Goal: Information Seeking & Learning: Compare options

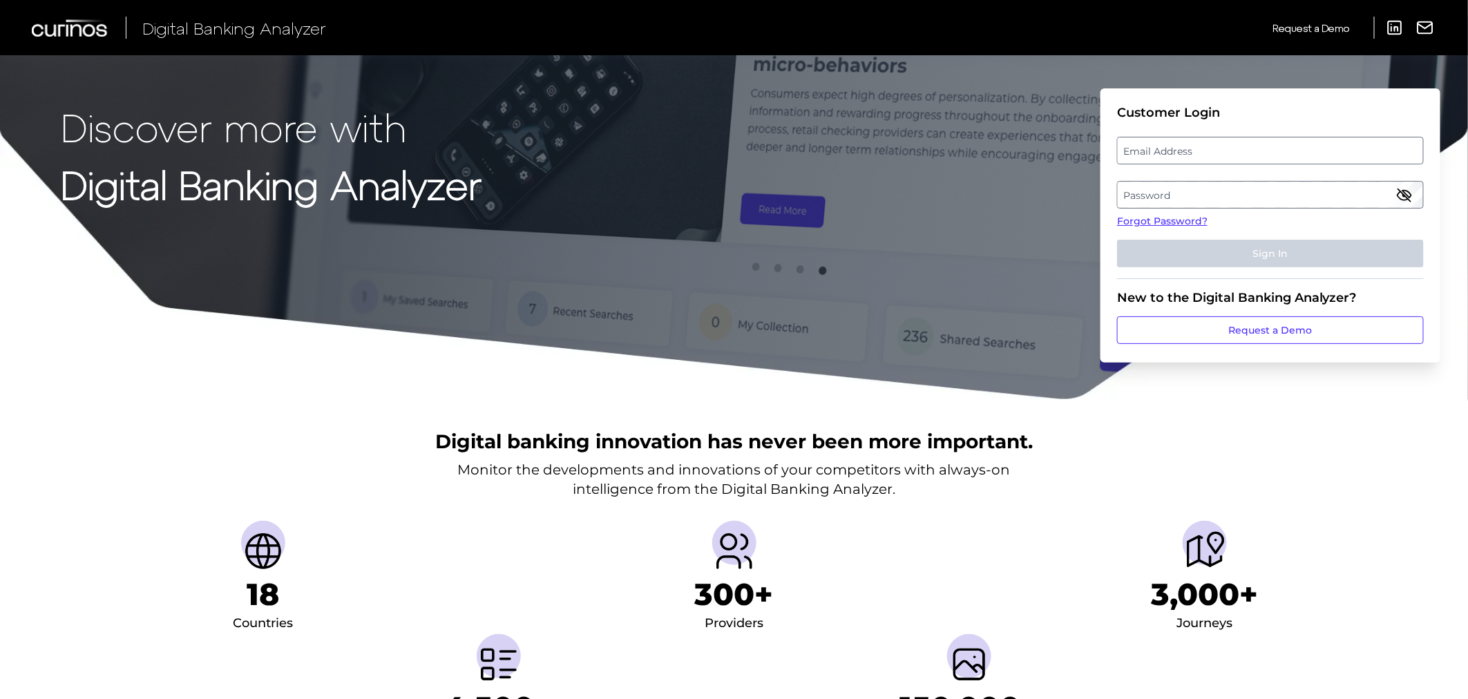
click at [1167, 149] on label "Email Address" at bounding box center [1269, 150] width 305 height 25
click at [1167, 149] on input "email" at bounding box center [1270, 151] width 307 height 28
paste input "[PERSON_NAME][EMAIL_ADDRESS][PERSON_NAME][DOMAIN_NAME]"
type input "[PERSON_NAME][EMAIL_ADDRESS][PERSON_NAME][DOMAIN_NAME]"
click at [1157, 191] on label "Password" at bounding box center [1269, 194] width 305 height 25
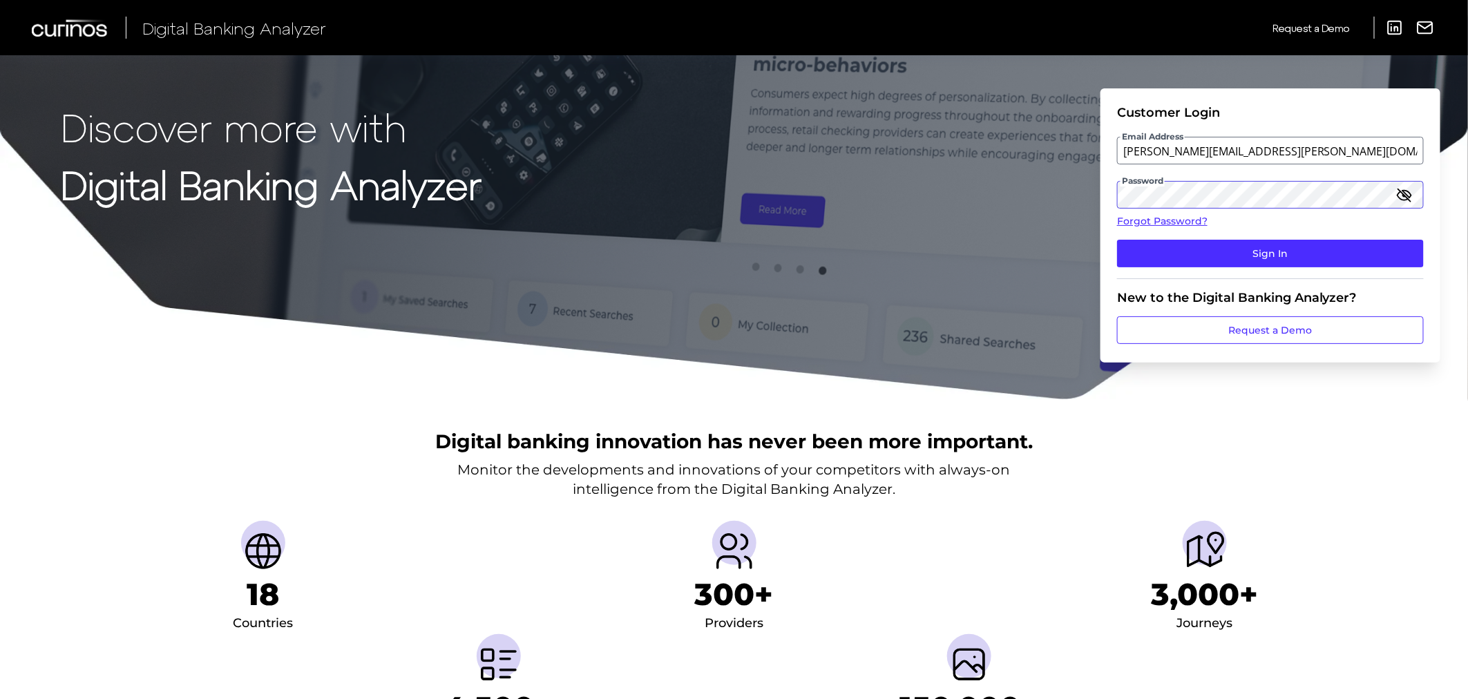
click at [1117, 240] on button "Sign In" at bounding box center [1270, 254] width 307 height 28
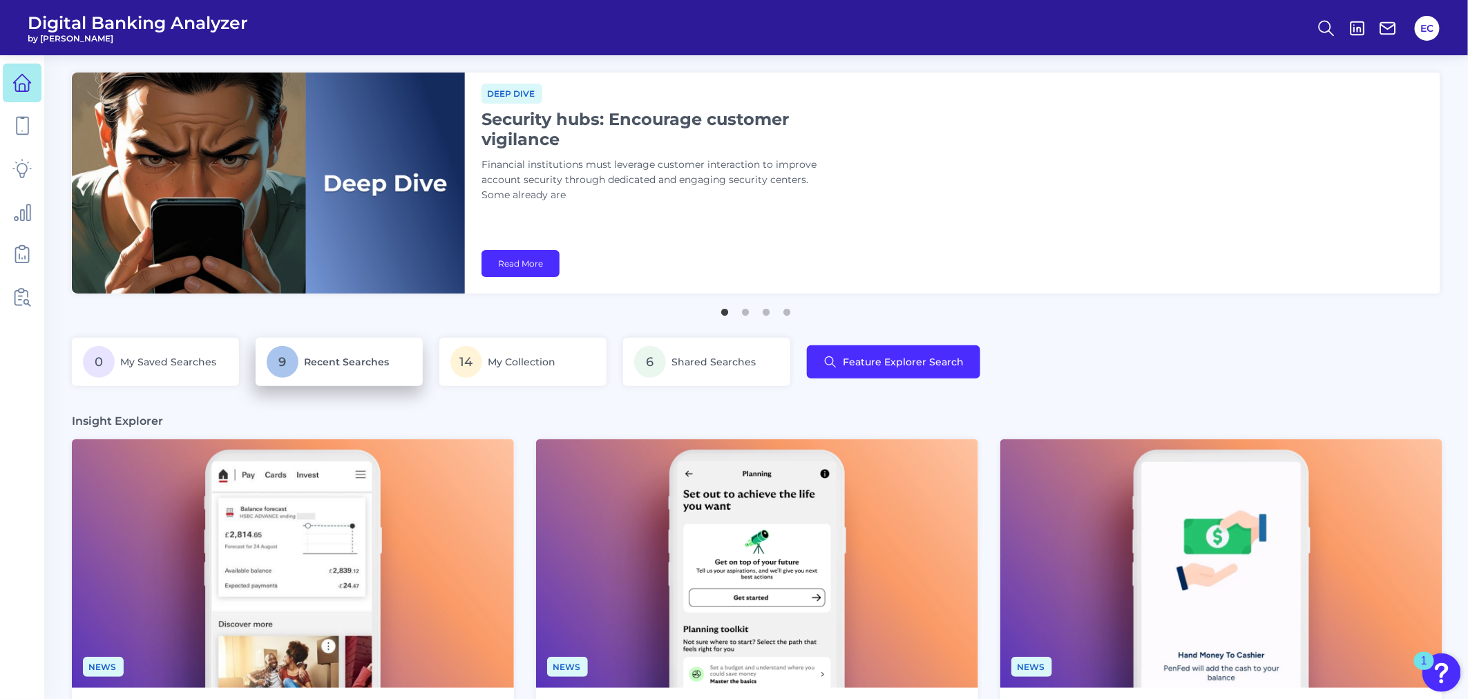
click at [314, 367] on span "Recent Searches" at bounding box center [346, 362] width 85 height 12
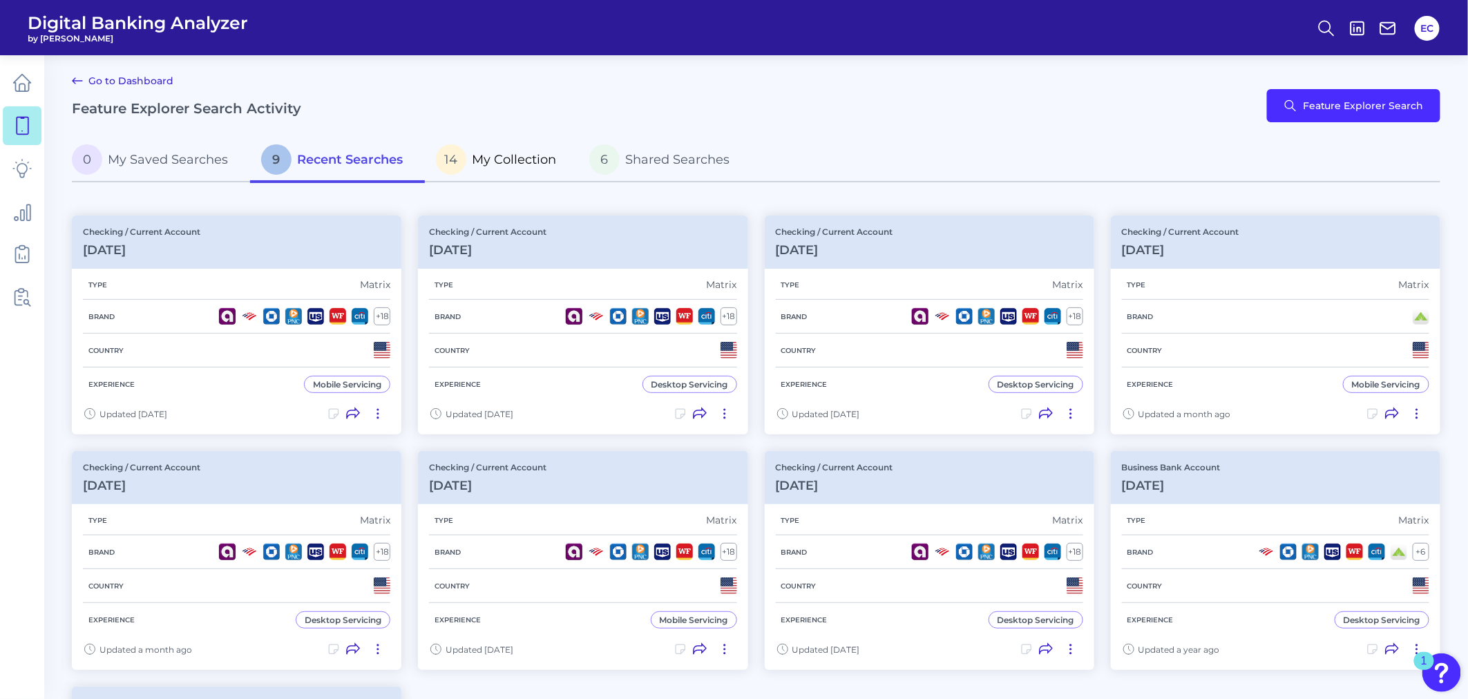
click at [519, 164] on span "My Collection" at bounding box center [514, 159] width 84 height 15
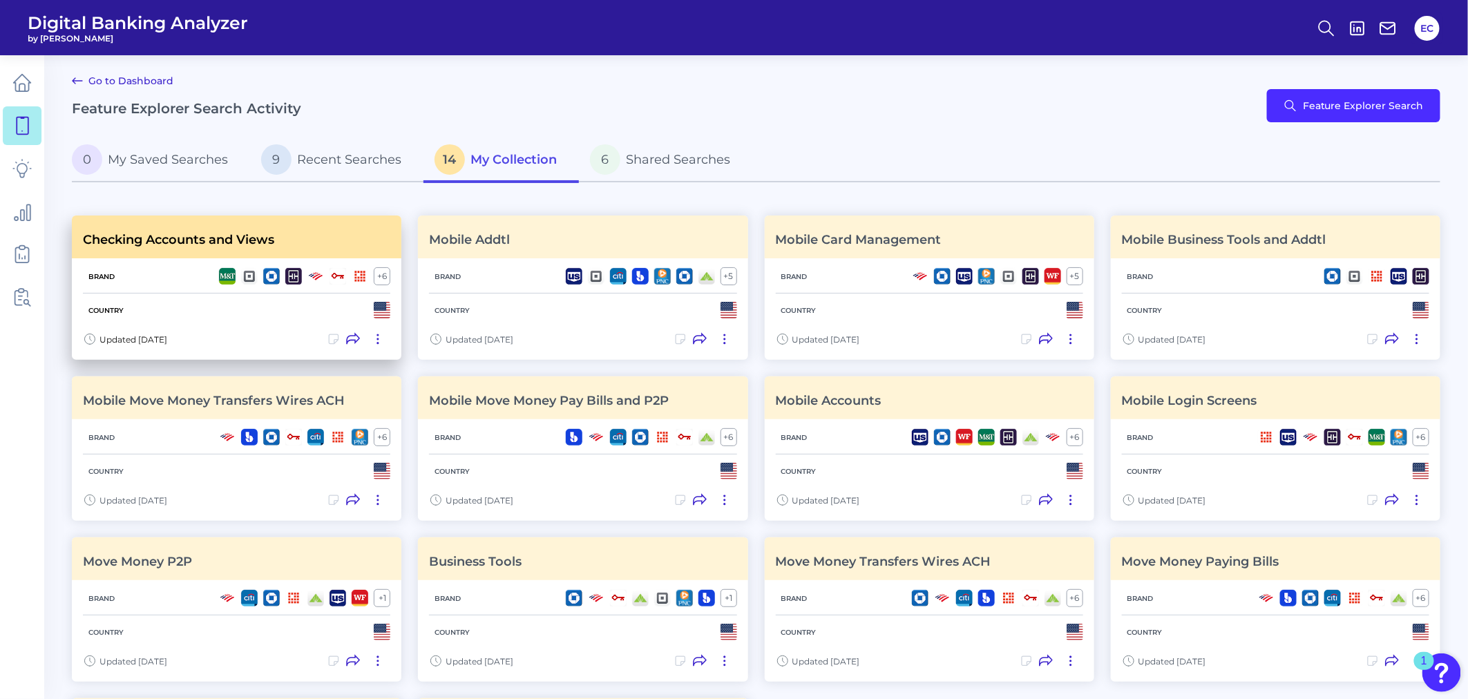
click at [151, 235] on h3 "Checking Accounts and Views" at bounding box center [178, 239] width 191 height 15
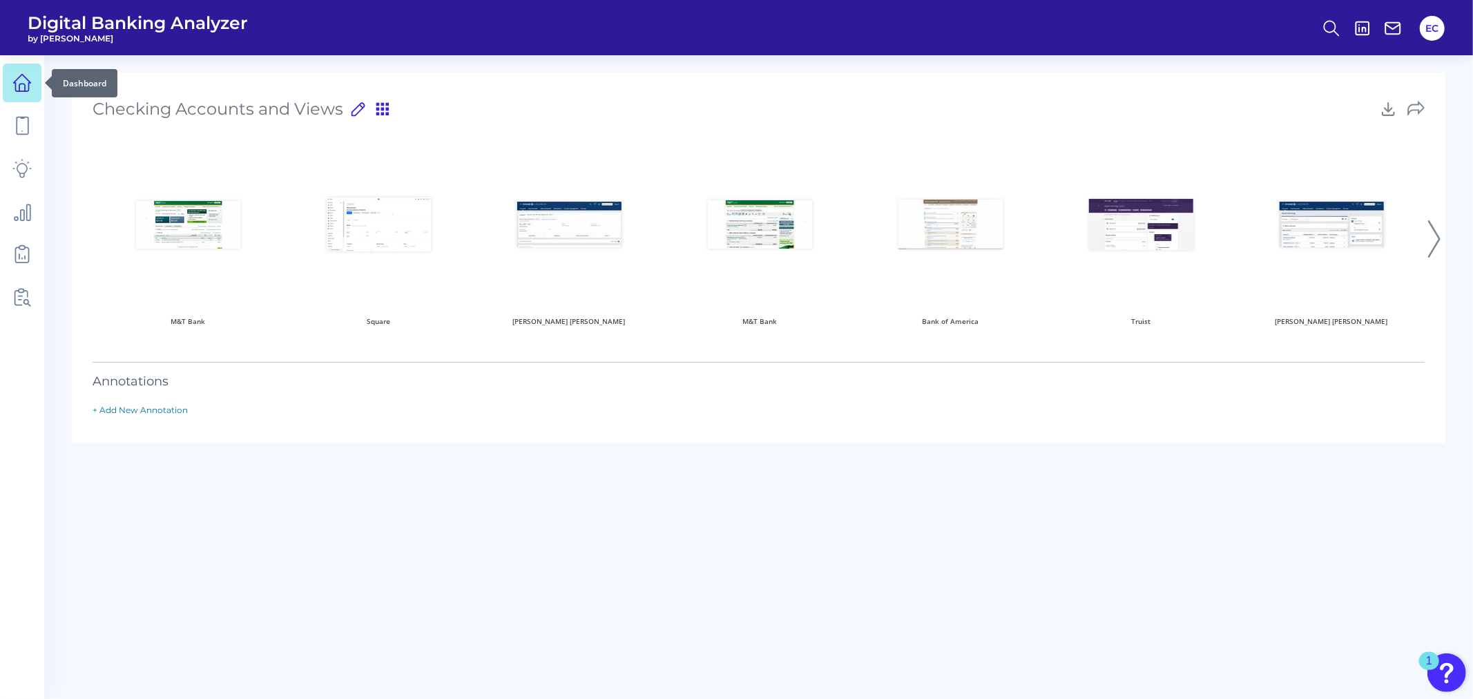
click at [9, 81] on link at bounding box center [22, 83] width 39 height 39
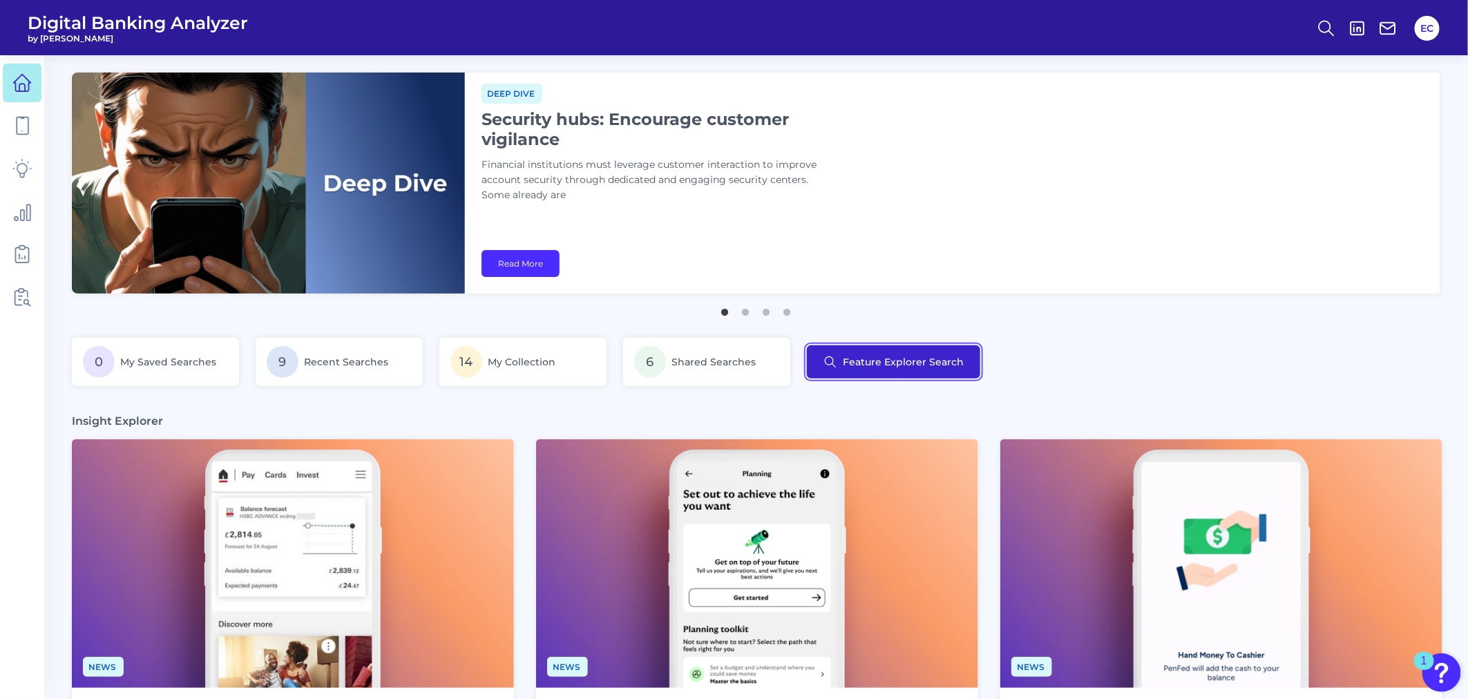
click at [901, 360] on button "Feature Explorer Search" at bounding box center [893, 361] width 173 height 33
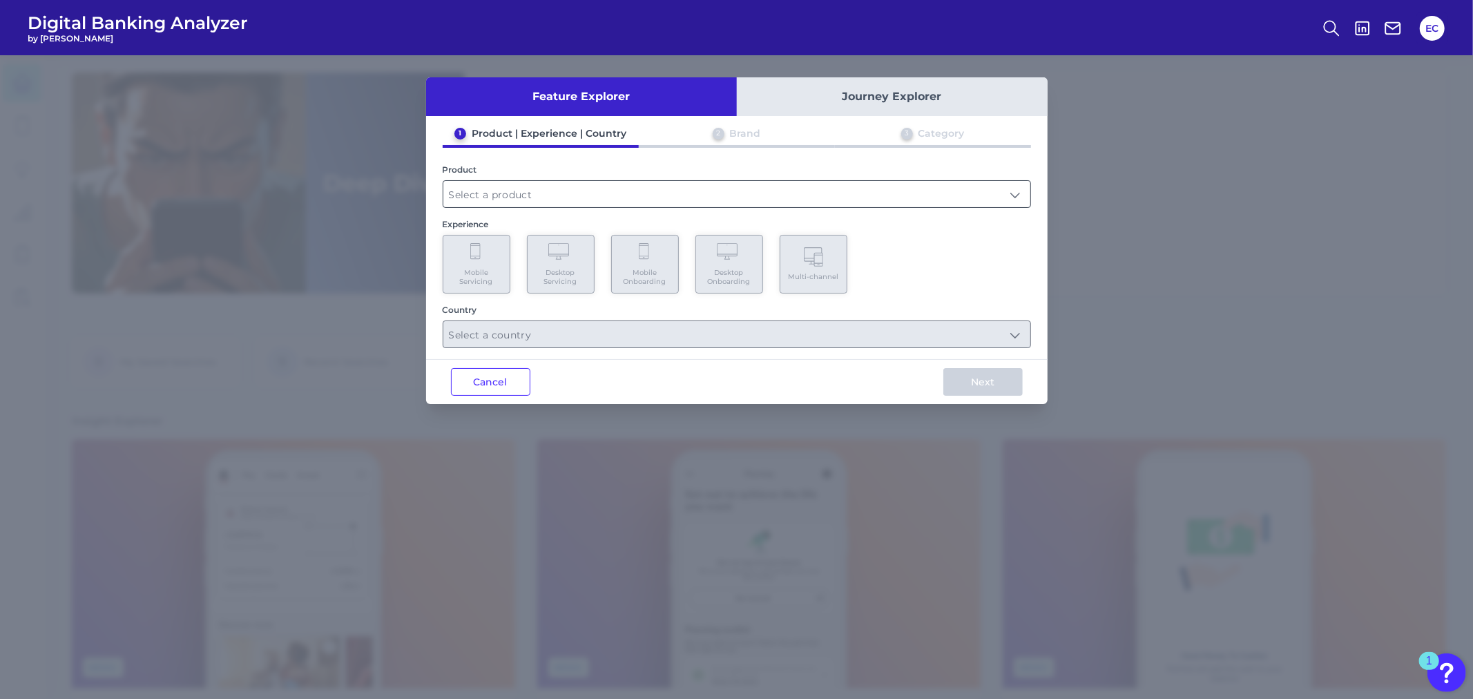
click at [602, 195] on input "text" at bounding box center [736, 194] width 587 height 26
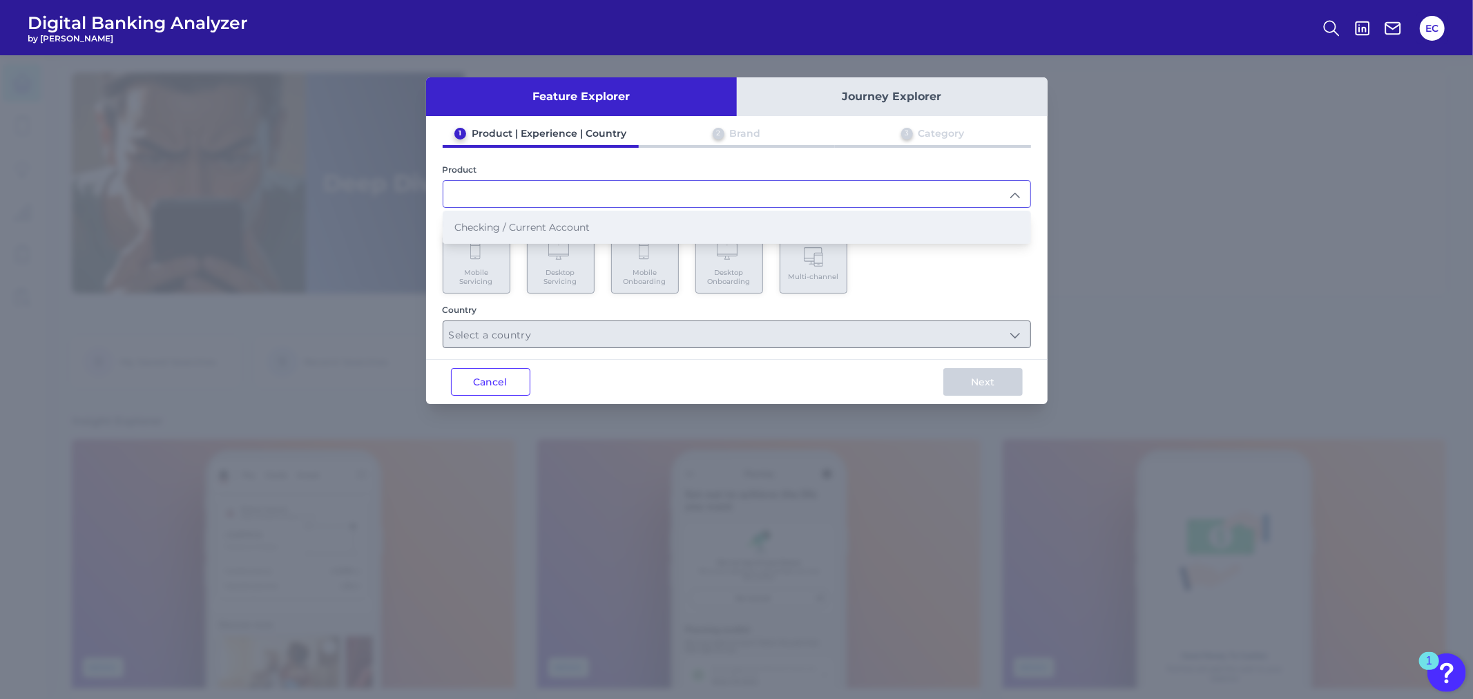
click at [584, 221] on span "Checking / Current Account" at bounding box center [521, 227] width 135 height 12
type input "Checking / Current Account"
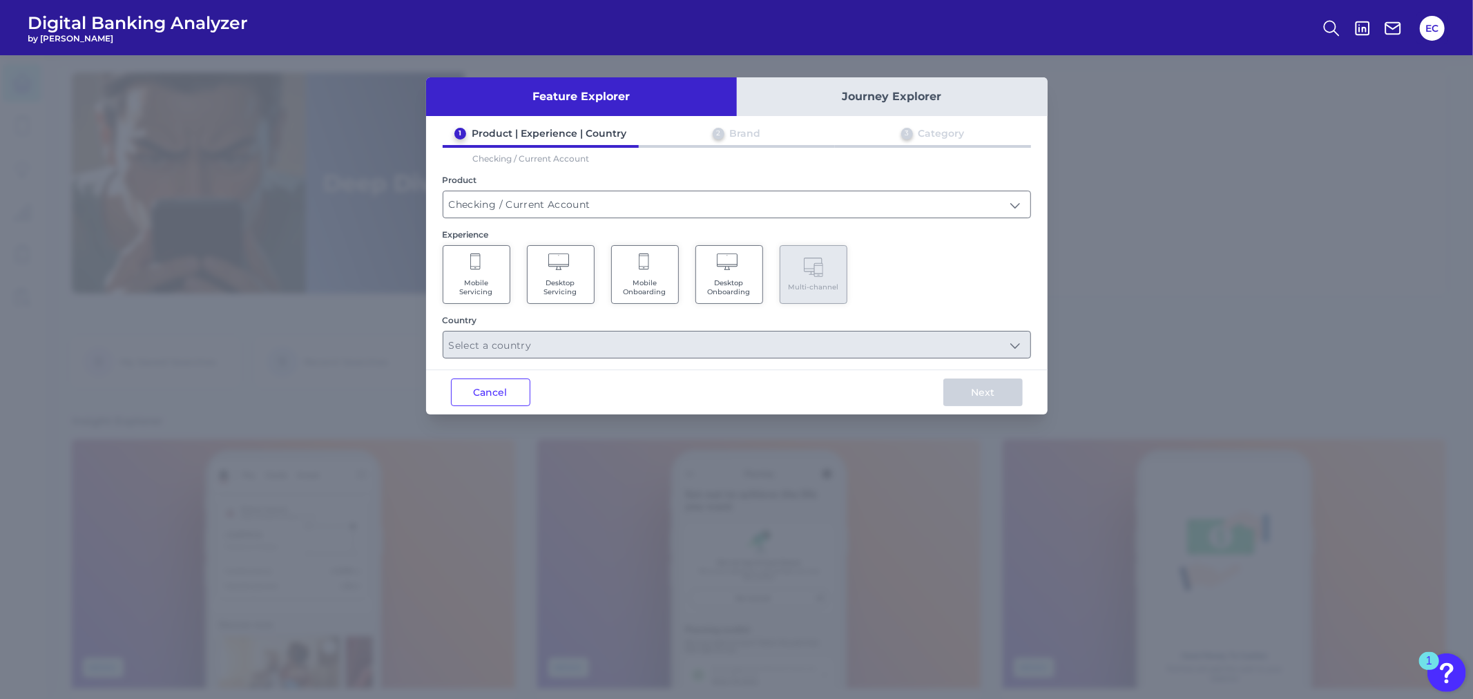
click at [472, 262] on icon at bounding box center [476, 262] width 12 height 19
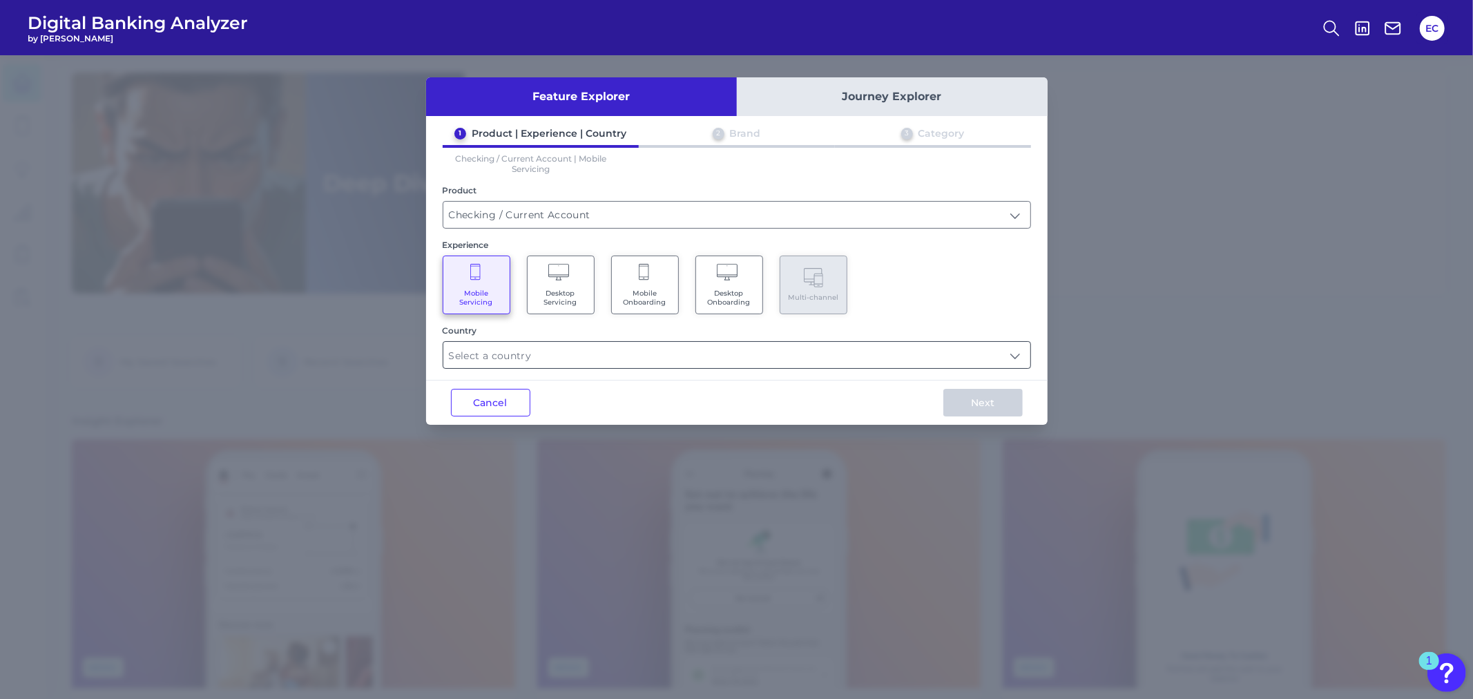
click at [512, 361] on input "text" at bounding box center [736, 355] width 587 height 26
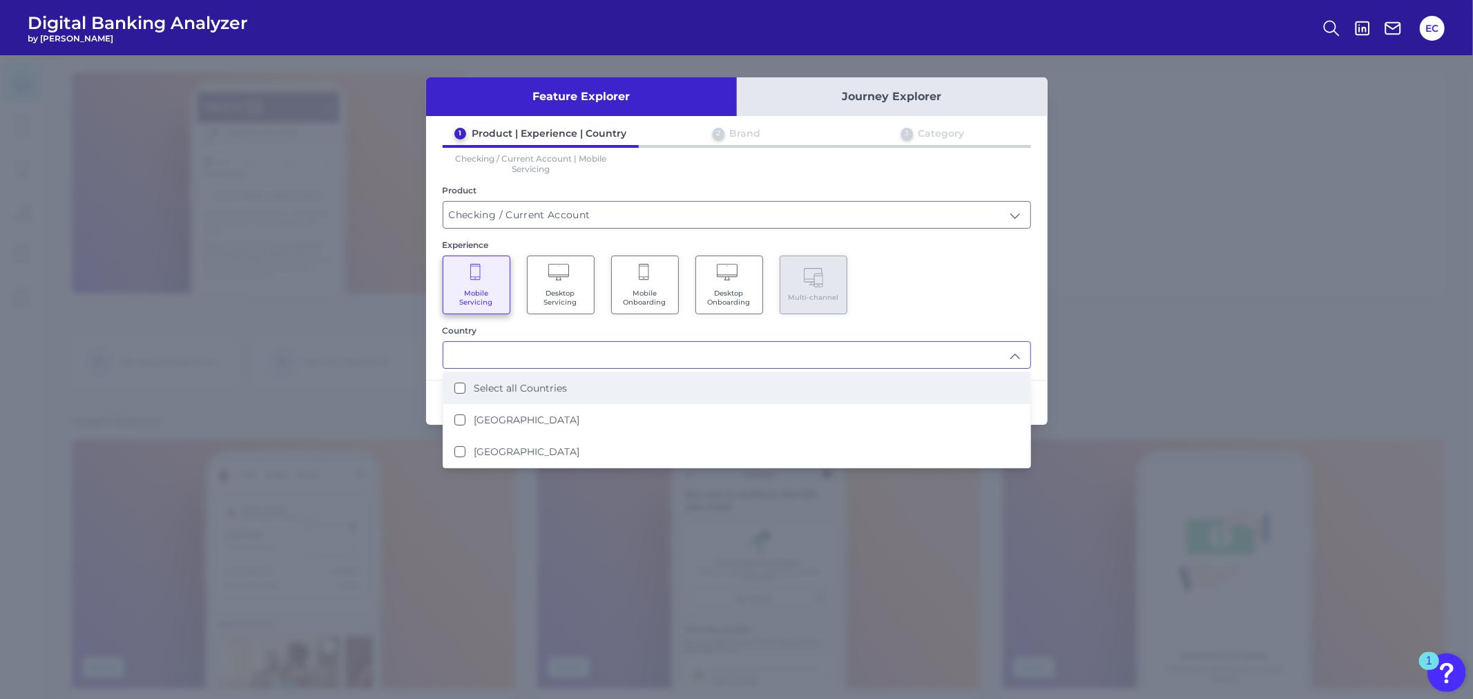
click at [512, 396] on li "Select all Countries" at bounding box center [736, 388] width 587 height 32
type input "Select all Countries"
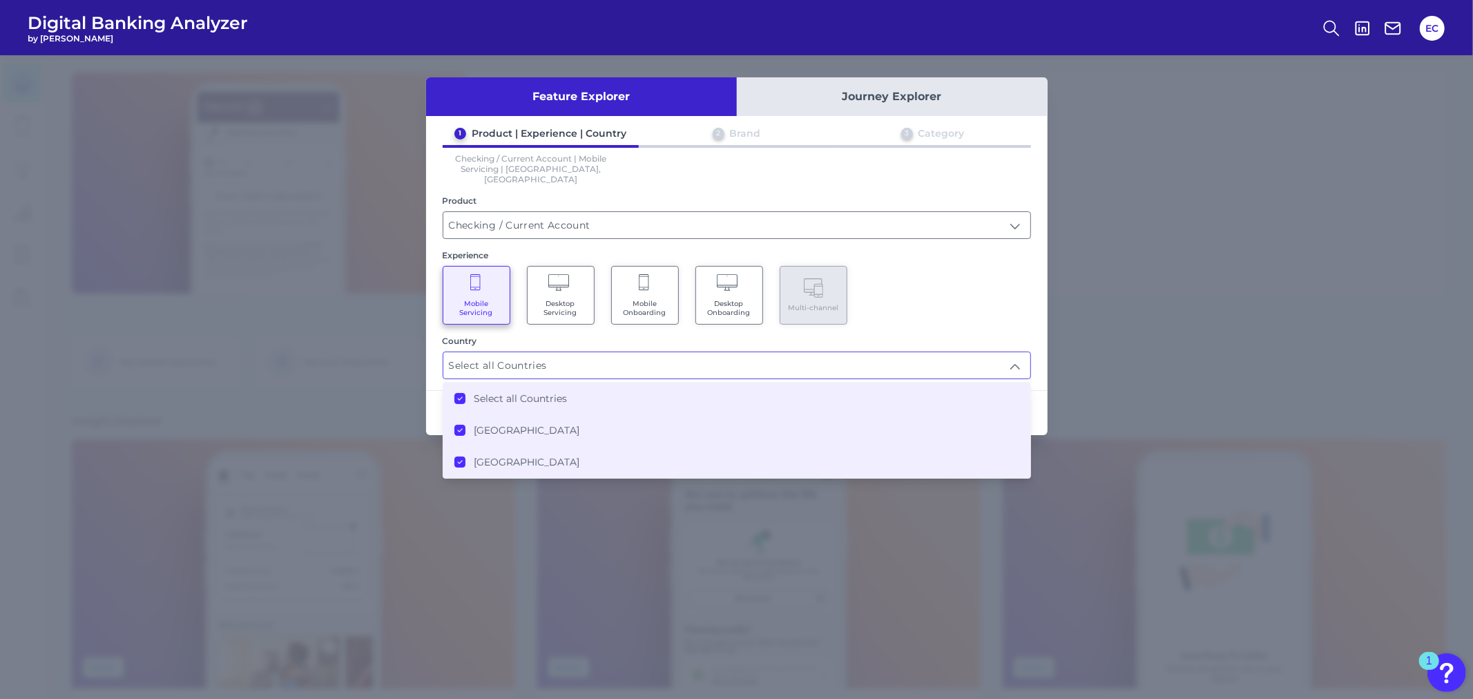
click at [933, 278] on div "Mobile Servicing Desktop Servicing Mobile Onboarding Desktop Onboarding Multi-c…" at bounding box center [737, 295] width 588 height 59
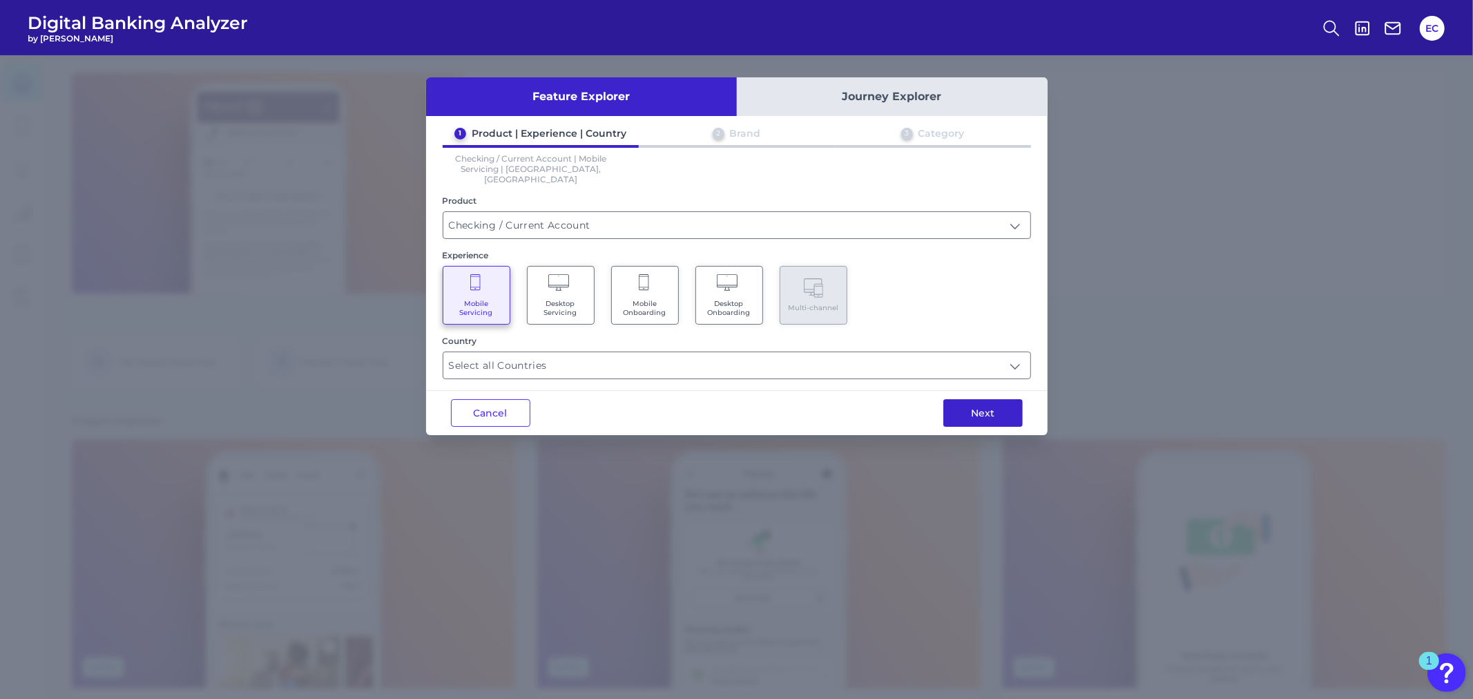
click at [969, 401] on button "Next" at bounding box center [982, 413] width 79 height 28
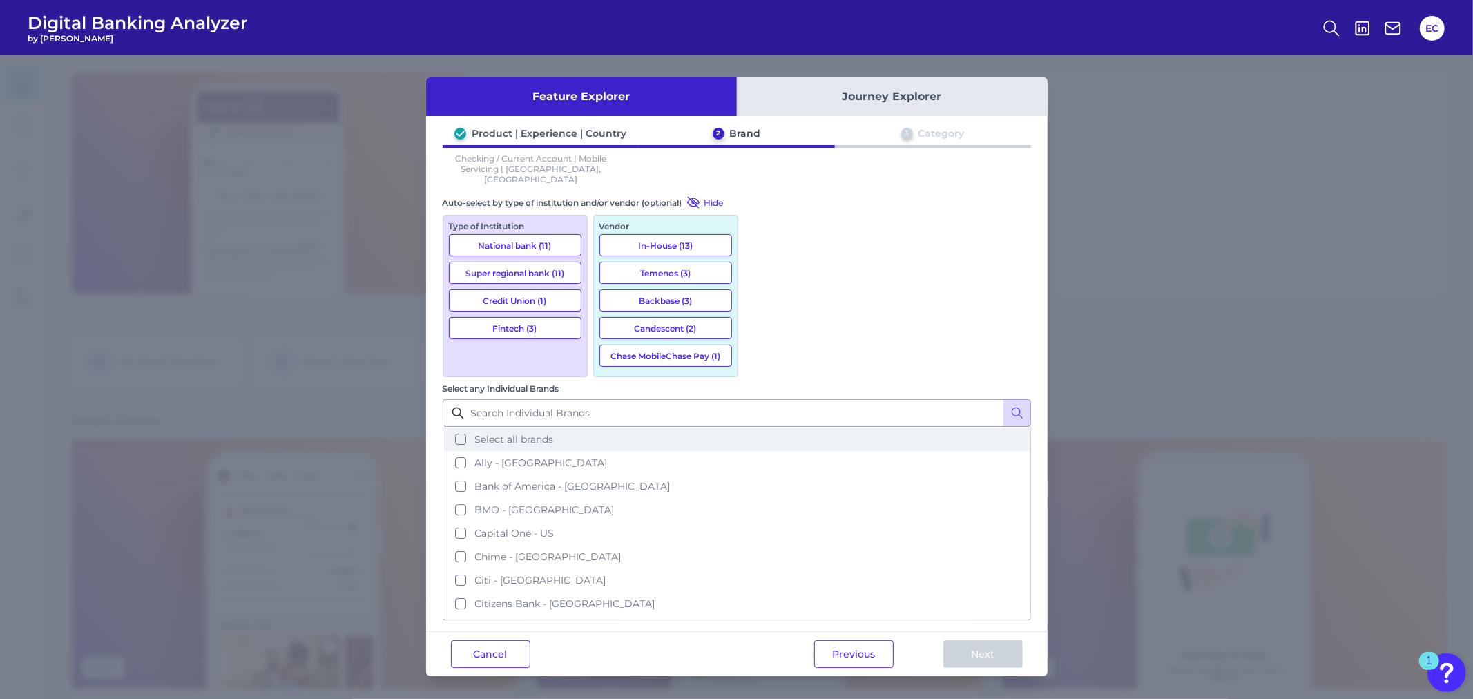
click at [769, 427] on button "Select all brands" at bounding box center [737, 438] width 586 height 23
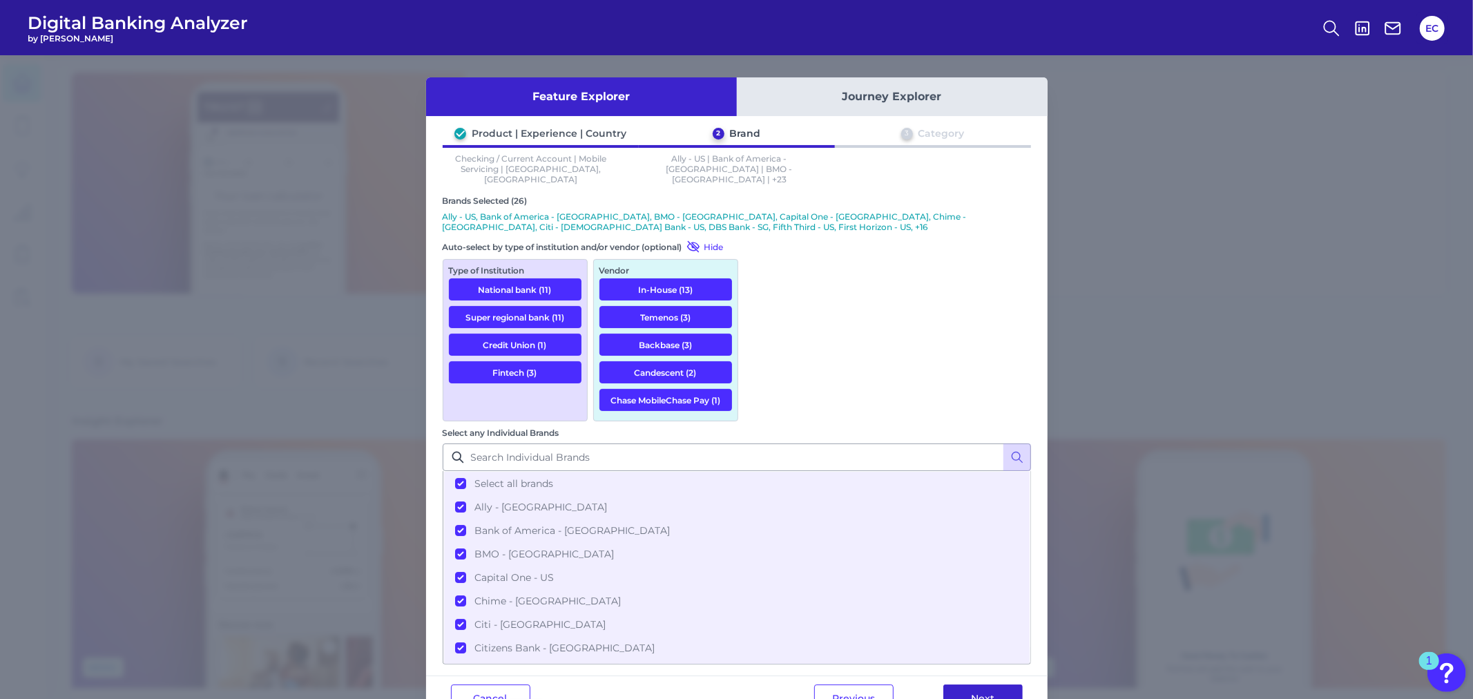
click at [983, 684] on button "Next" at bounding box center [982, 698] width 79 height 28
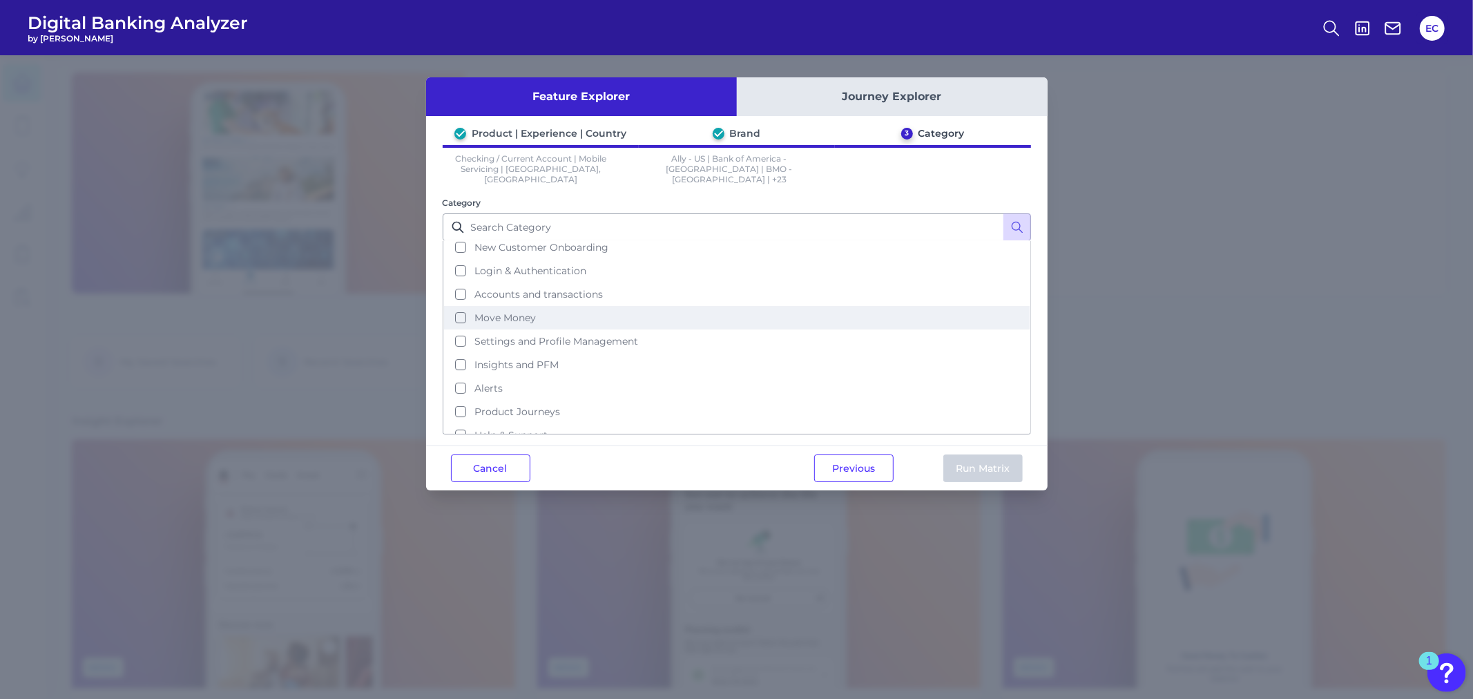
scroll to position [57, 0]
click at [453, 302] on button "Move Money" at bounding box center [737, 313] width 586 height 23
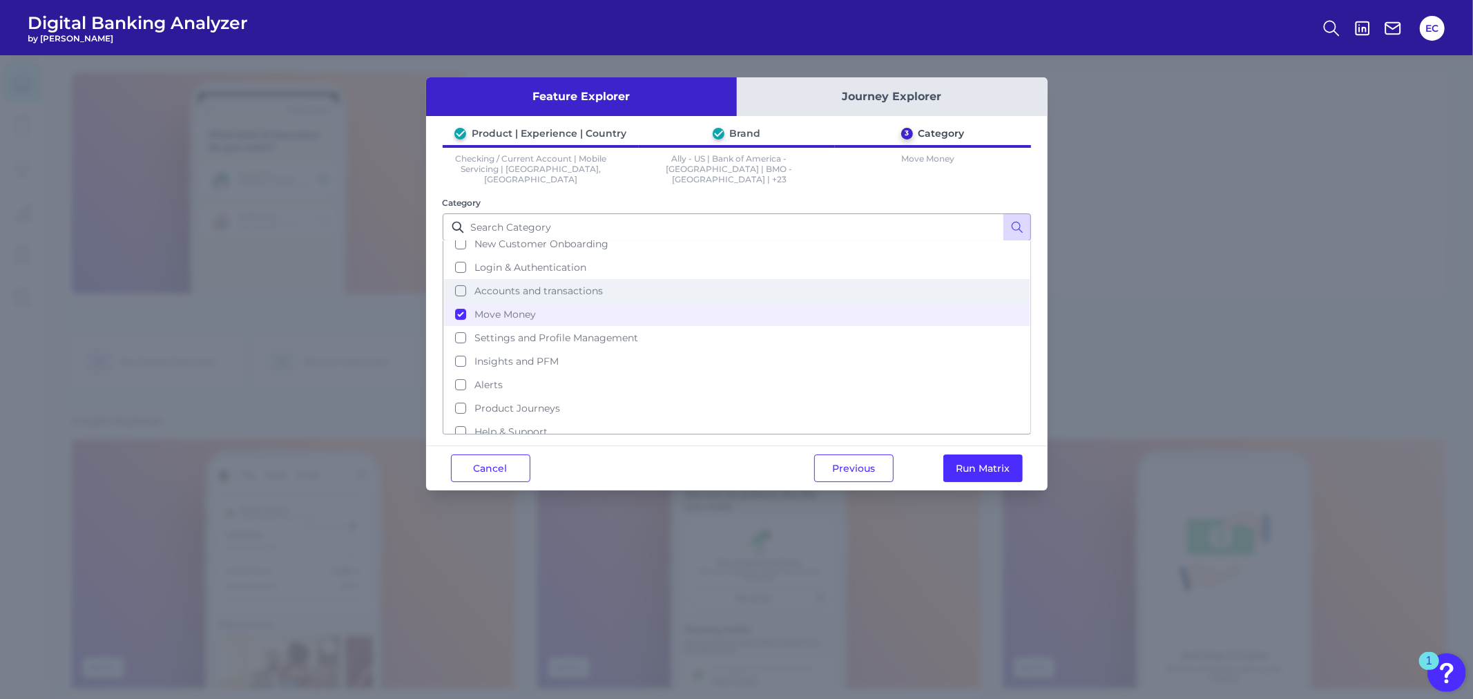
click at [452, 279] on button "Accounts and transactions" at bounding box center [737, 290] width 586 height 23
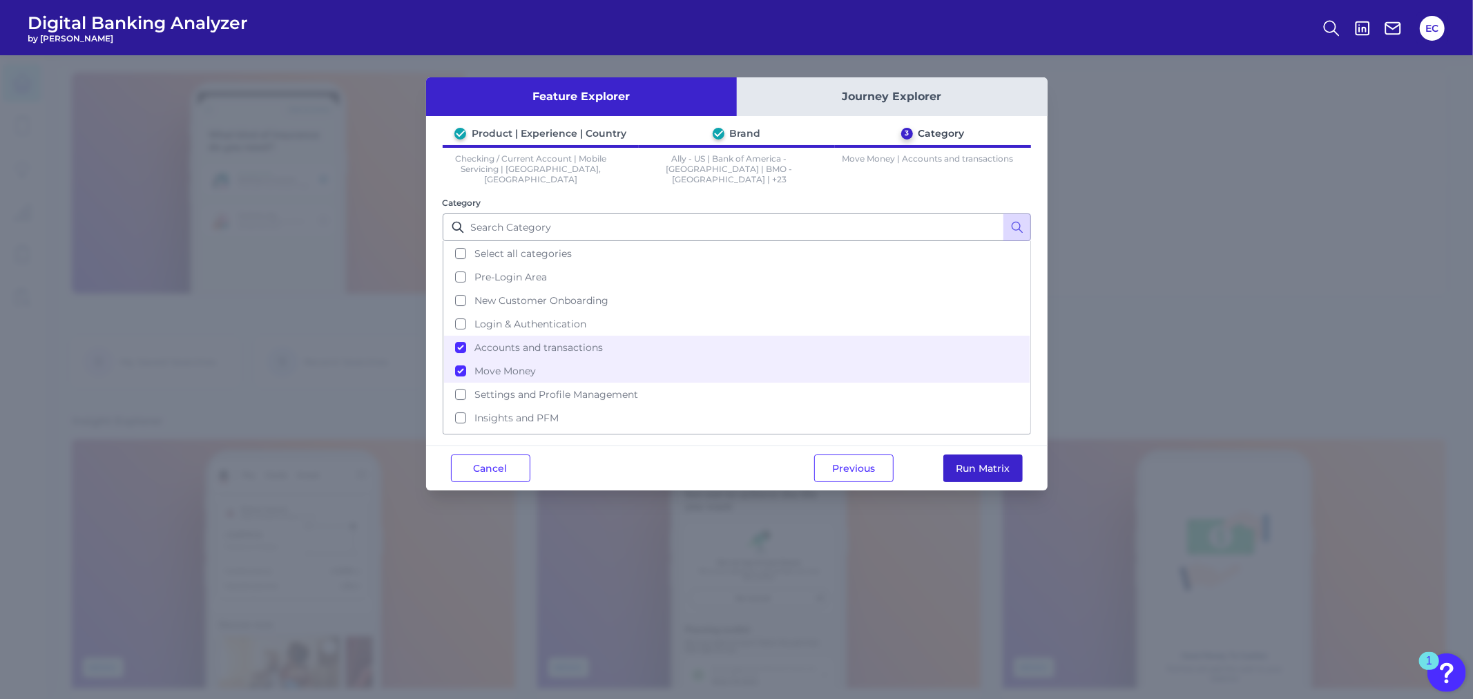
click at [990, 457] on button "Run Matrix" at bounding box center [982, 468] width 79 height 28
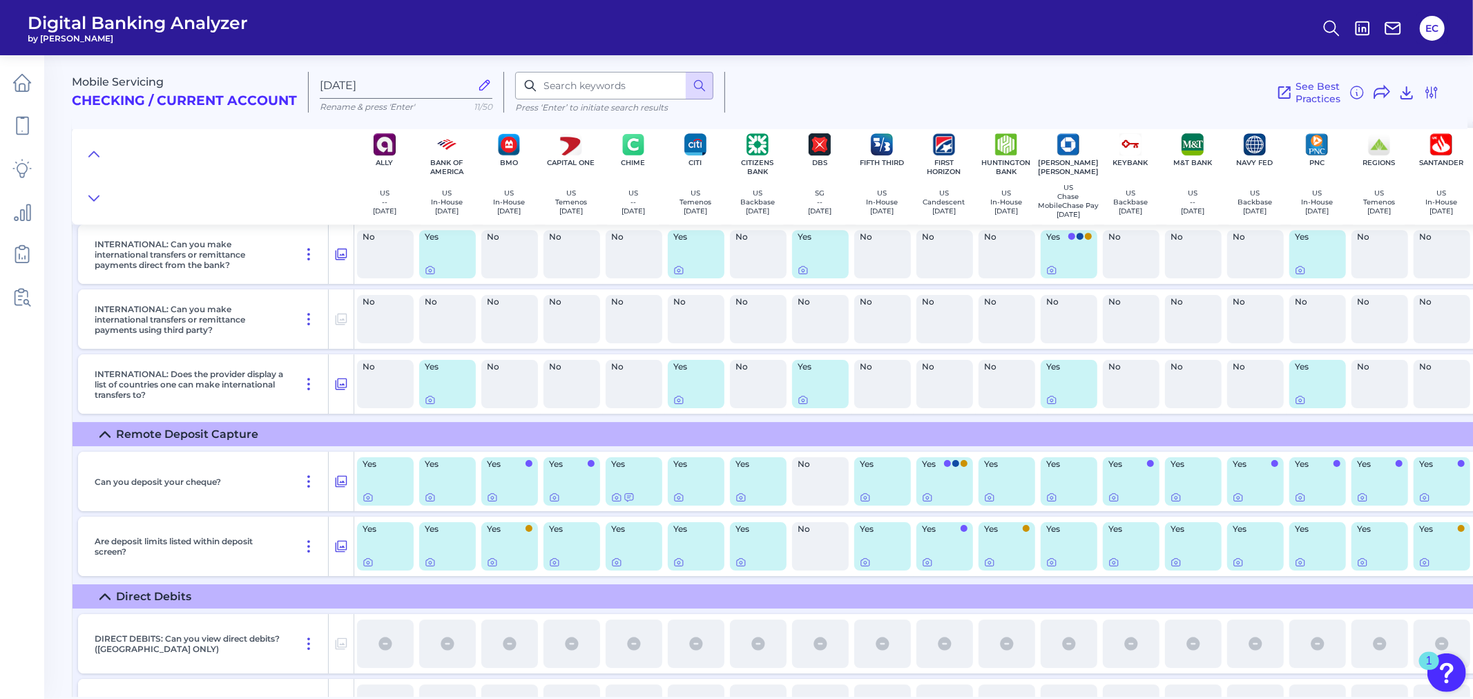
scroll to position [8139, 0]
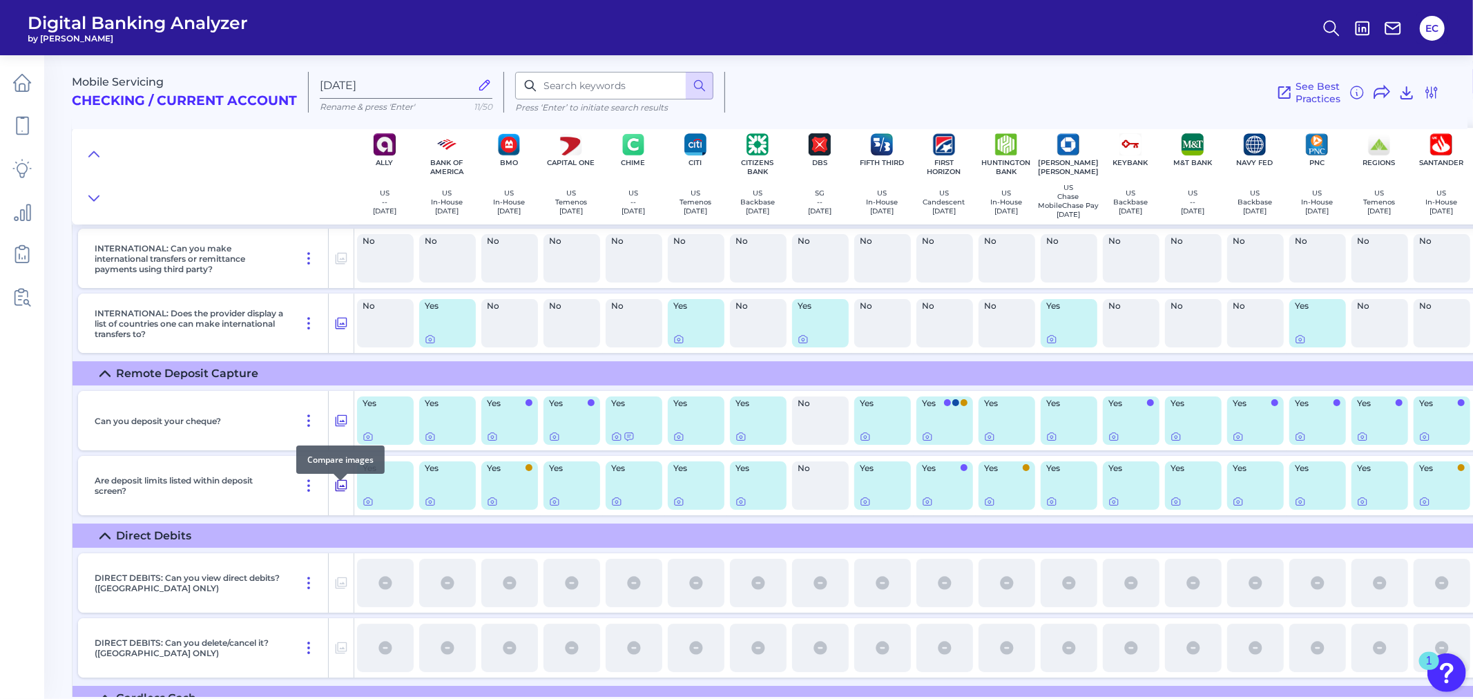
click at [342, 491] on icon at bounding box center [341, 485] width 14 height 17
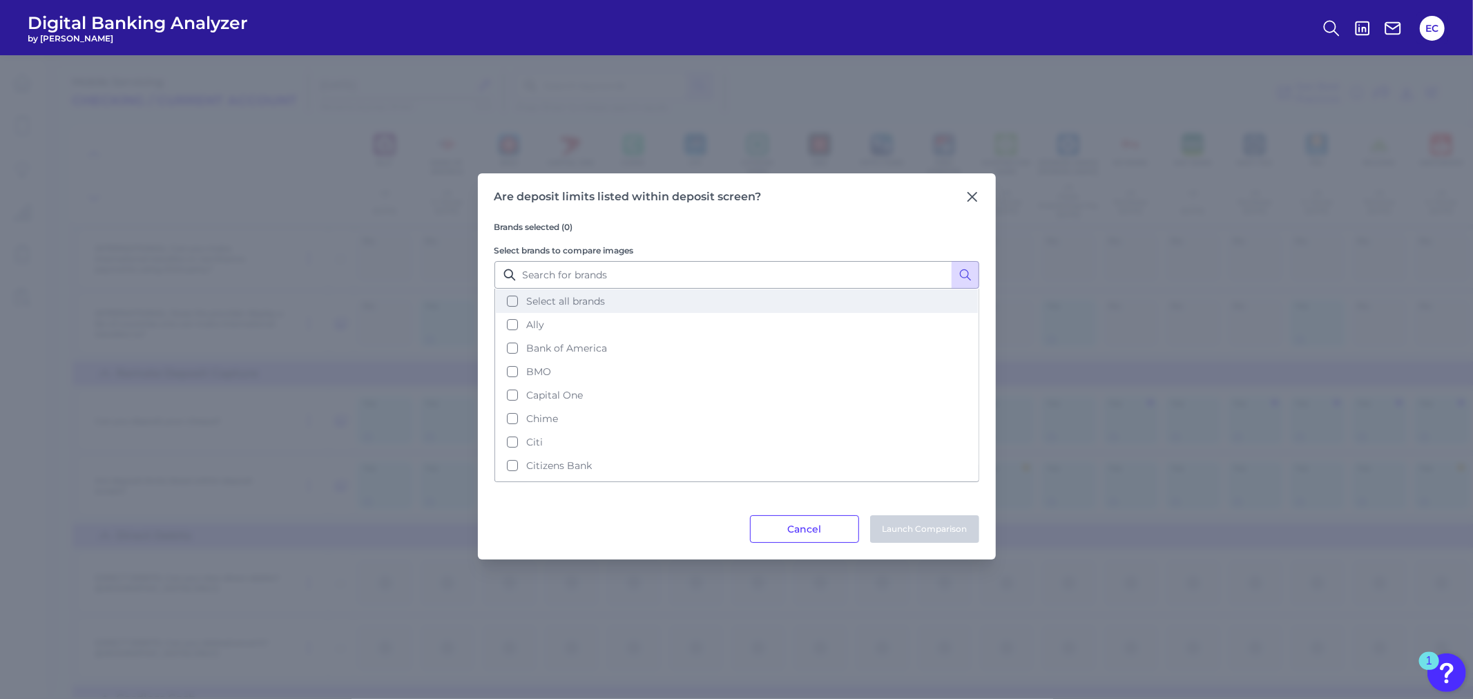
click at [557, 294] on button "Select all brands" at bounding box center [737, 300] width 482 height 23
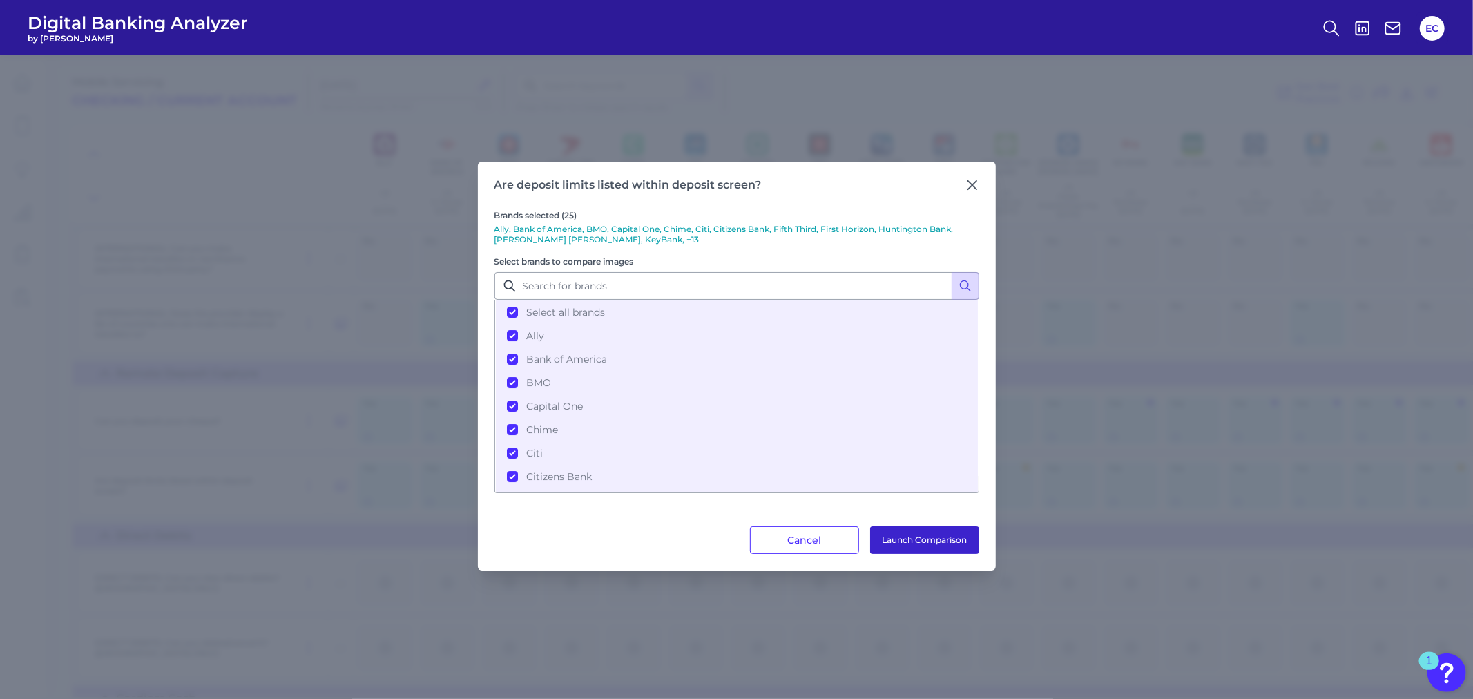
click at [935, 548] on button "Launch Comparison" at bounding box center [924, 540] width 109 height 28
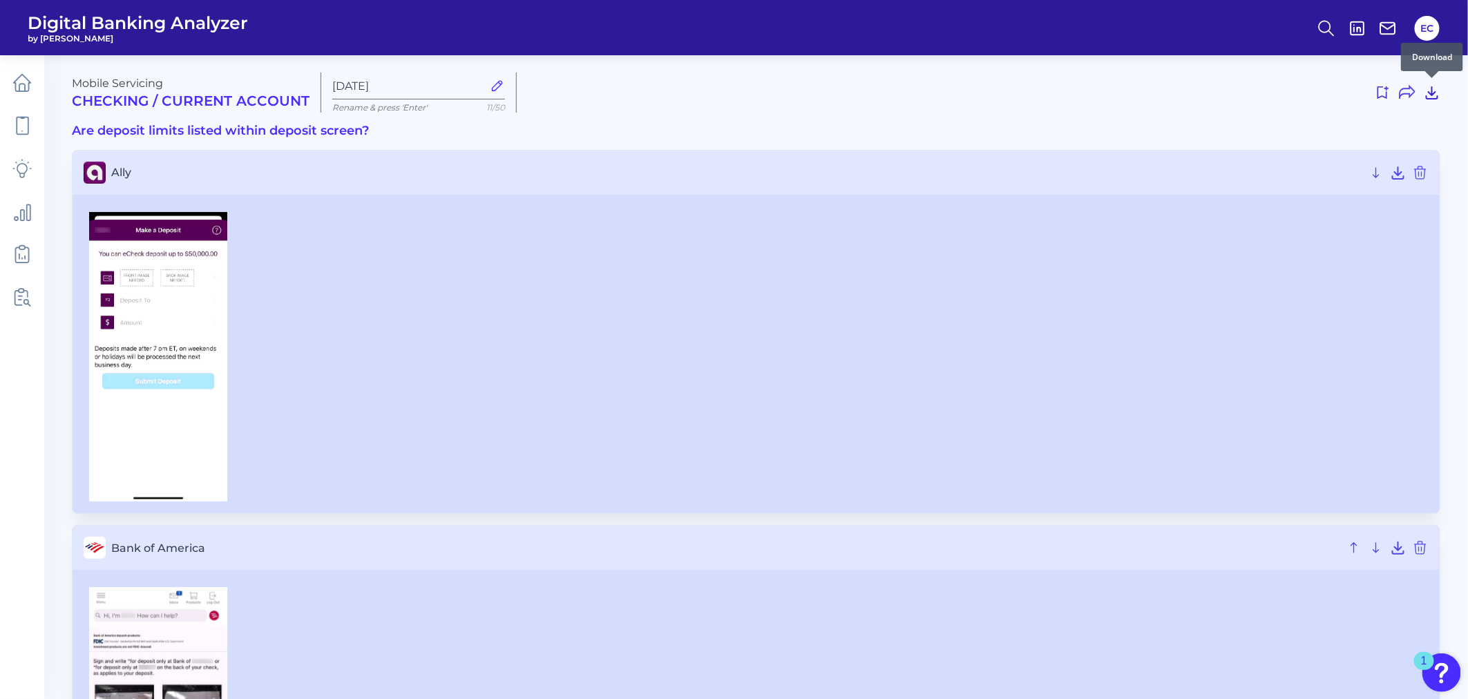
click at [1432, 95] on icon at bounding box center [1431, 92] width 17 height 17
